Goal: Information Seeking & Learning: Learn about a topic

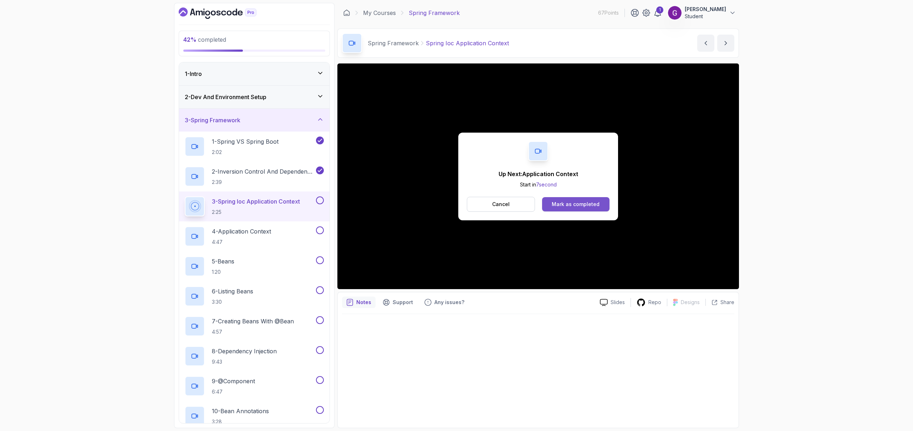
click at [572, 203] on div "Mark as completed" at bounding box center [576, 204] width 48 height 7
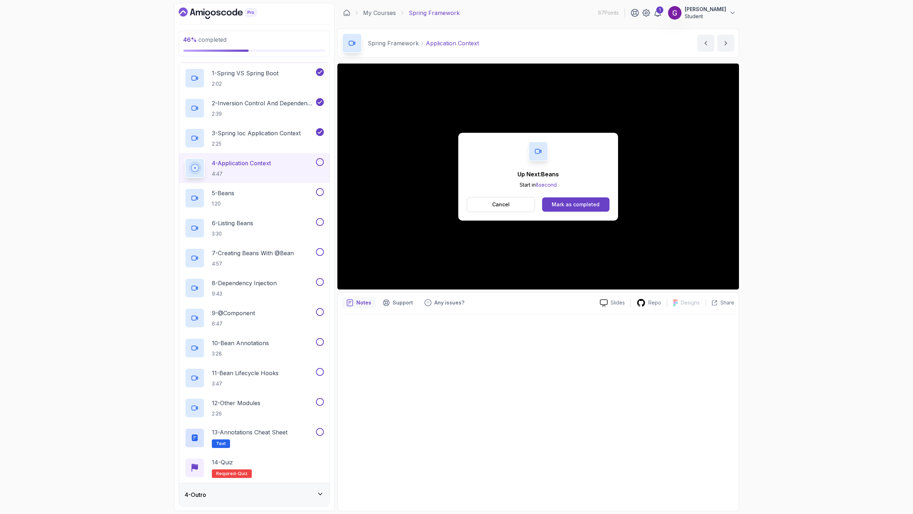
scroll to position [143, 0]
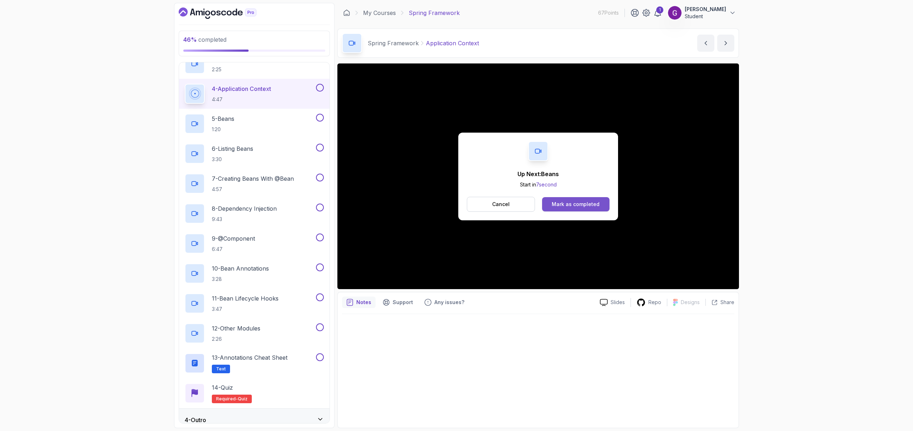
click at [572, 204] on div "Mark as completed" at bounding box center [576, 204] width 48 height 7
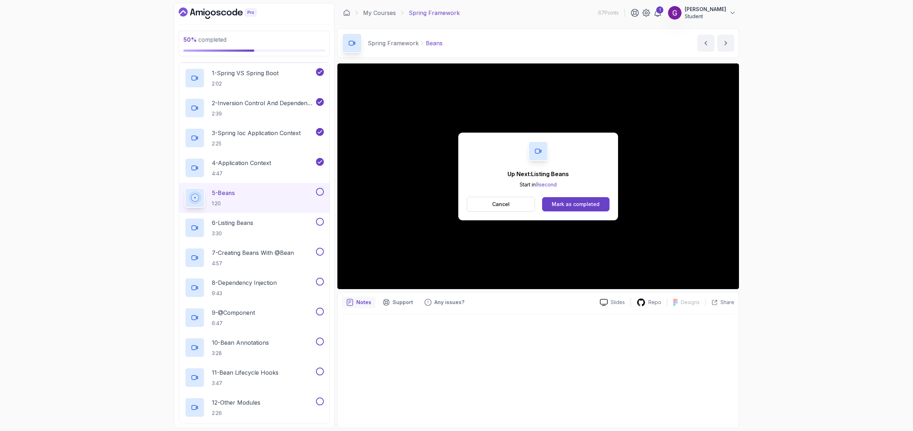
scroll to position [143, 0]
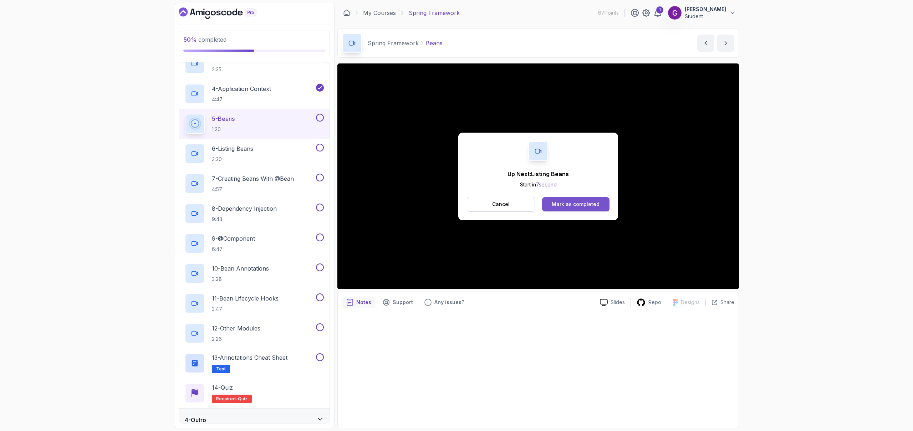
click at [574, 207] on div "Mark as completed" at bounding box center [576, 204] width 48 height 7
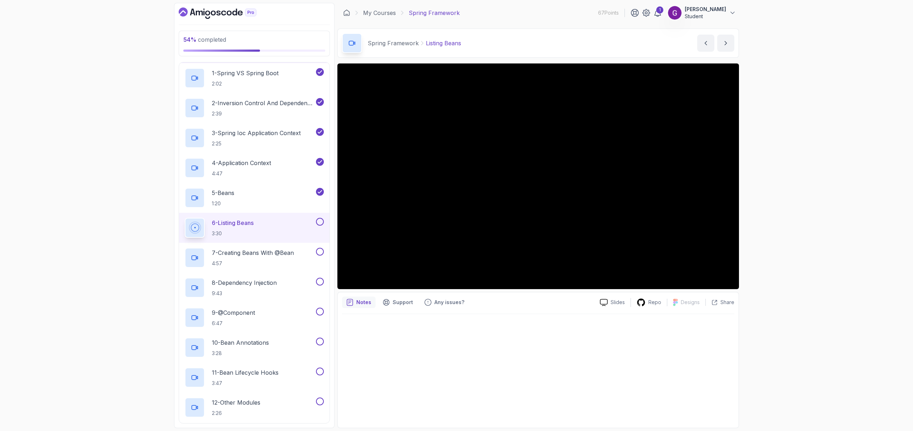
scroll to position [151, 0]
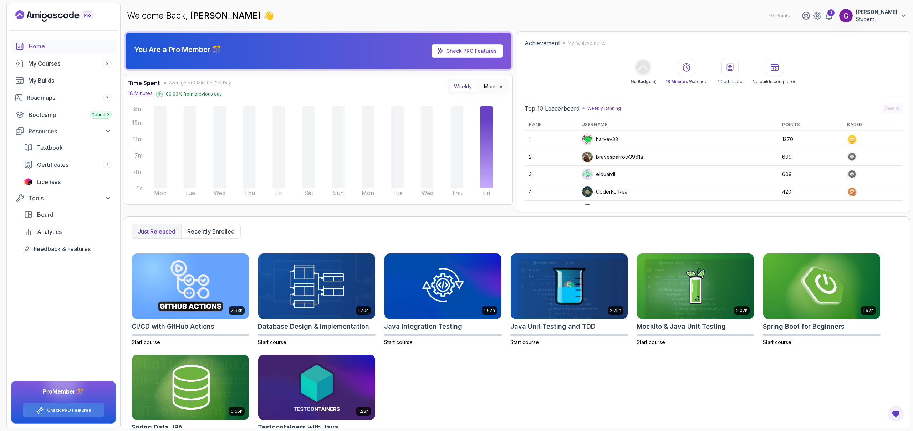
click at [884, 9] on p "[PERSON_NAME]" at bounding box center [876, 12] width 41 height 7
click at [859, 70] on link "Billing" at bounding box center [864, 69] width 85 height 17
